Goal: Task Accomplishment & Management: Manage account settings

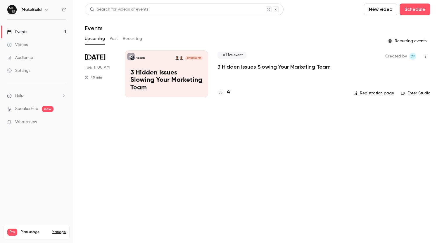
click at [269, 69] on p "3 Hidden Issues Slowing Your Marketing Team" at bounding box center [274, 66] width 113 height 7
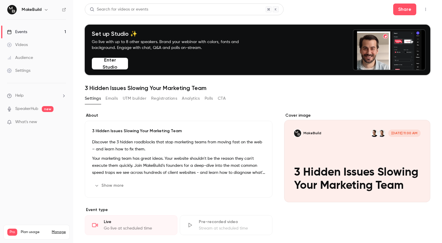
click at [162, 97] on button "Registrations" at bounding box center [164, 98] width 26 height 9
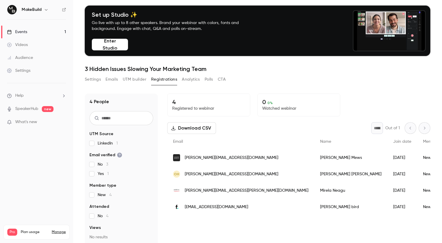
scroll to position [57, 0]
